Goal: Task Accomplishment & Management: Manage account settings

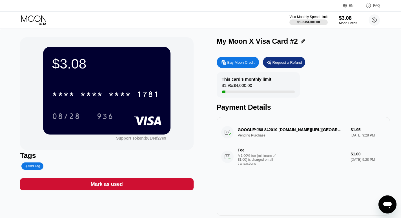
click at [34, 22] on icon at bounding box center [34, 20] width 26 height 10
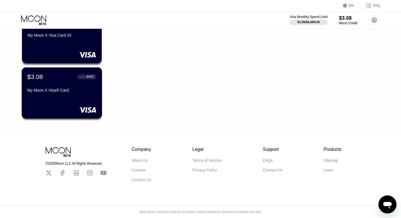
scroll to position [118, 0]
click at [61, 74] on div "$3.08 ● ● ● ● 9452" at bounding box center [61, 76] width 69 height 7
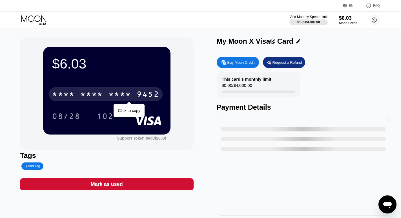
click at [145, 94] on div "9452" at bounding box center [148, 95] width 23 height 9
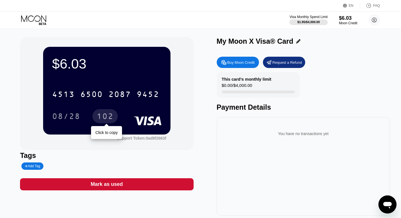
click at [106, 118] on div "102" at bounding box center [105, 116] width 17 height 9
